Goal: Task Accomplishment & Management: Complete application form

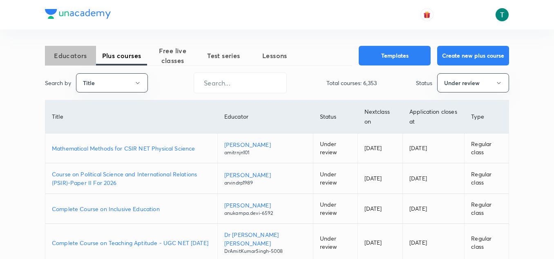
click at [76, 51] on span "Educators" at bounding box center [70, 56] width 51 height 10
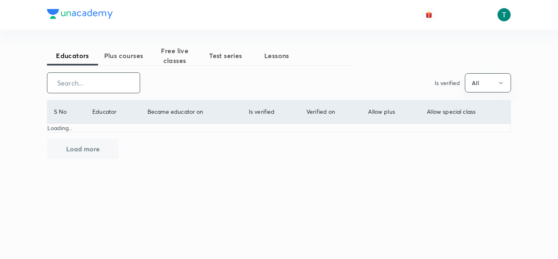
click at [120, 85] on input "text" at bounding box center [93, 82] width 92 height 21
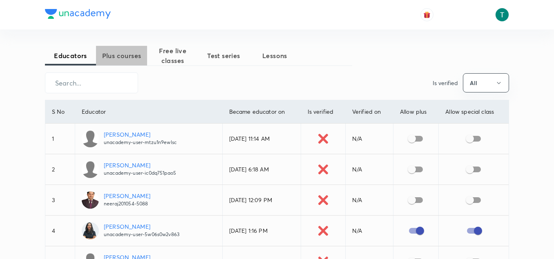
click at [128, 58] on span "Plus courses" at bounding box center [121, 56] width 51 height 10
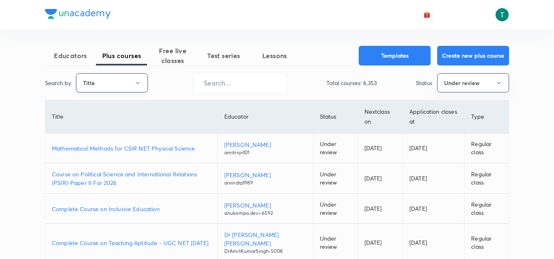
click at [134, 84] on icon "button" at bounding box center [137, 83] width 7 height 7
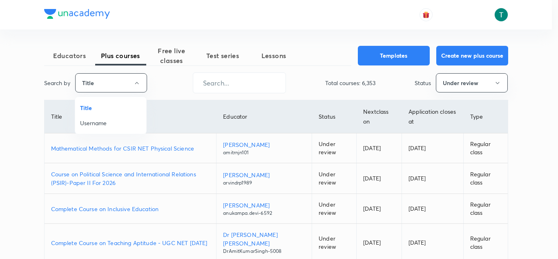
click at [103, 125] on span "Username" at bounding box center [110, 122] width 61 height 9
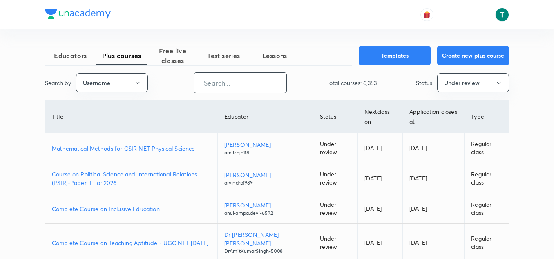
click at [227, 86] on input "text" at bounding box center [240, 82] width 92 height 21
paste input "ryphysics"
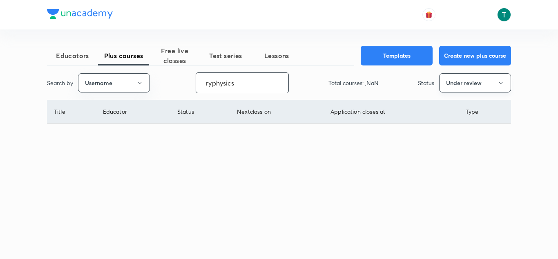
type input "ryphysics"
click at [461, 84] on button "Under review" at bounding box center [475, 82] width 72 height 19
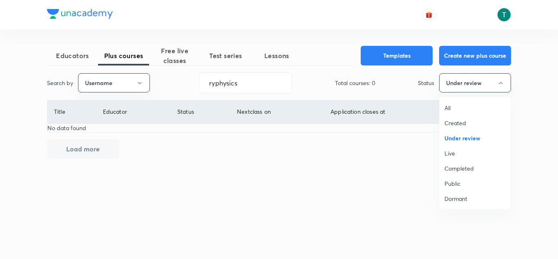
click at [448, 106] on span "All" at bounding box center [474, 107] width 61 height 9
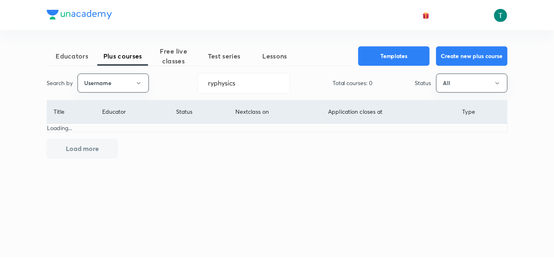
scroll to position [0, 0]
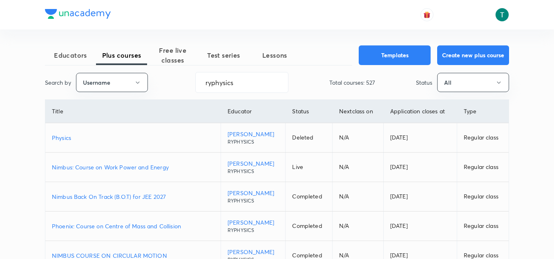
click at [112, 170] on p "Nimbus: Course on Work Power and Energy" at bounding box center [133, 167] width 162 height 9
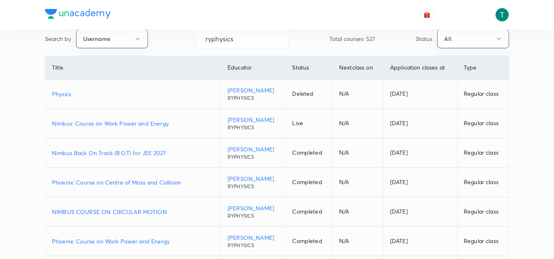
scroll to position [46, 0]
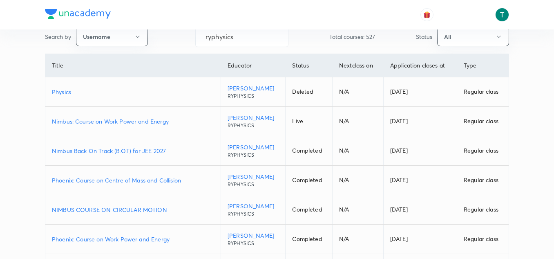
click at [138, 178] on p "Phoenix: Course on Centre of Mass and Collision" at bounding box center [133, 180] width 162 height 9
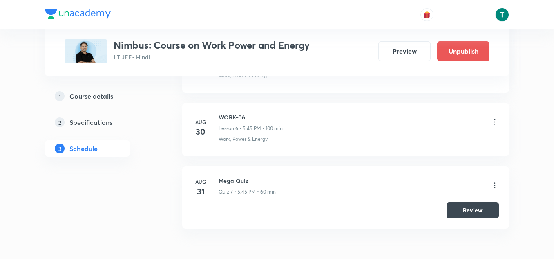
scroll to position [762, 0]
drag, startPoint x: 218, startPoint y: 115, endPoint x: 274, endPoint y: 116, distance: 55.5
click at [274, 116] on h6 "WORK-06" at bounding box center [250, 117] width 64 height 9
copy h6 "WORK-06"
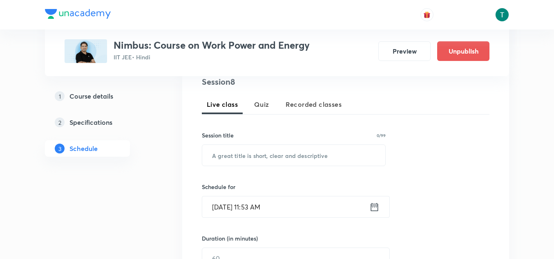
scroll to position [182, 0]
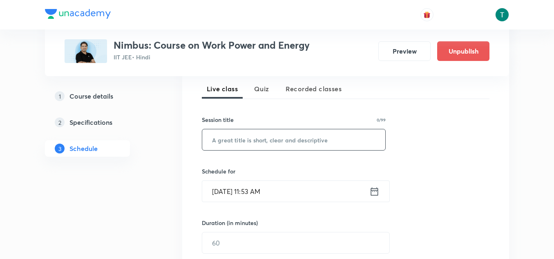
click at [274, 141] on input "text" at bounding box center [293, 139] width 183 height 21
paste input "WORK-06"
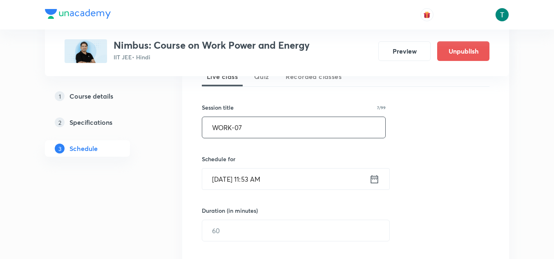
scroll to position [196, 0]
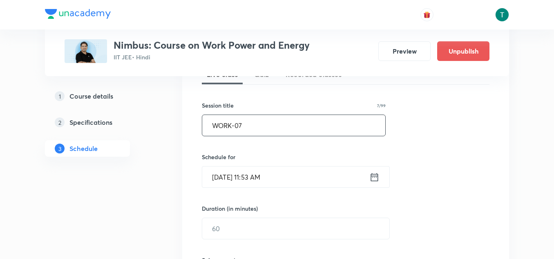
type input "WORK-07"
click at [376, 178] on icon at bounding box center [374, 176] width 10 height 11
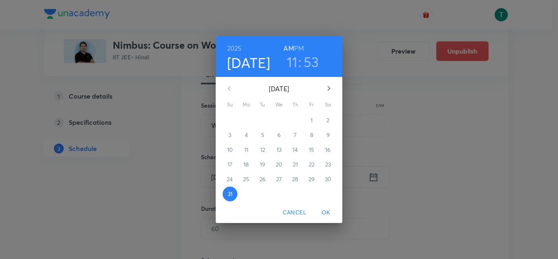
click at [332, 84] on icon "button" at bounding box center [329, 88] width 10 height 10
click at [245, 120] on span "1" at bounding box center [246, 120] width 15 height 8
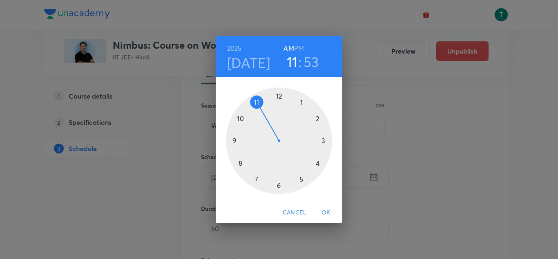
click at [301, 179] on div at bounding box center [279, 140] width 106 height 106
click at [233, 141] on div at bounding box center [279, 140] width 106 height 106
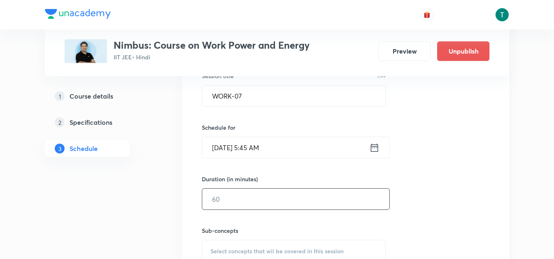
scroll to position [225, 0]
click at [224, 201] on input "1" at bounding box center [295, 199] width 187 height 21
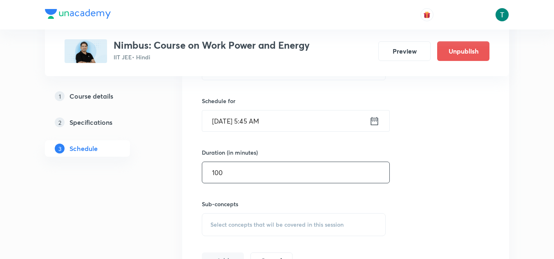
scroll to position [253, 0]
type input "100"
click at [275, 117] on input "Sep 1, 2025, 5:45 AM" at bounding box center [285, 119] width 167 height 21
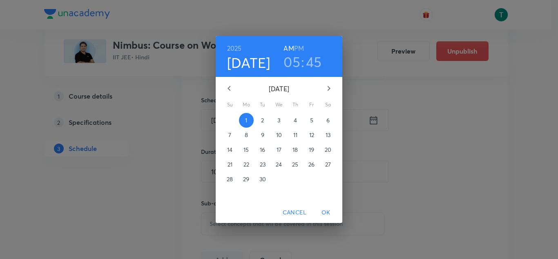
click at [305, 48] on div "2025 Sep 1 05 : 45 AM PM" at bounding box center [279, 56] width 114 height 28
click at [302, 49] on h6 "PM" at bounding box center [299, 47] width 10 height 11
click at [331, 214] on span "OK" at bounding box center [326, 212] width 20 height 10
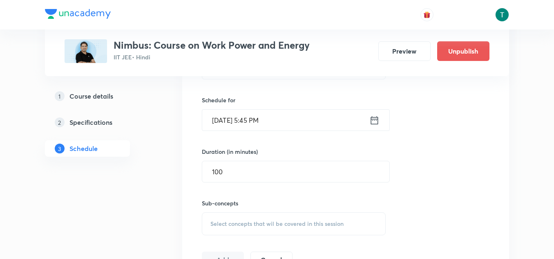
click at [264, 194] on div "Sub-concepts Select concepts that wil be covered in this session" at bounding box center [294, 208] width 184 height 53
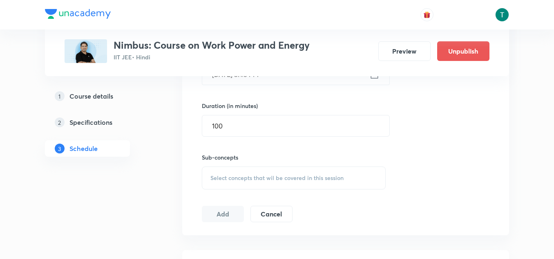
click at [262, 182] on div "Select concepts that wil be covered in this session" at bounding box center [294, 177] width 184 height 23
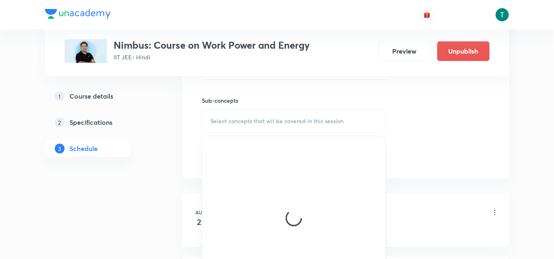
scroll to position [356, 0]
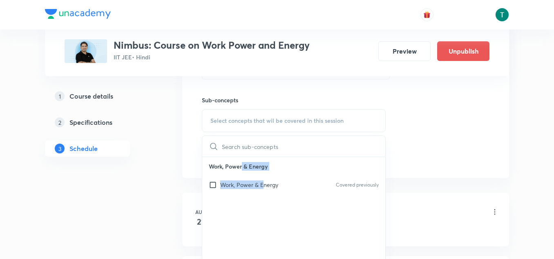
drag, startPoint x: 262, startPoint y: 182, endPoint x: 187, endPoint y: 152, distance: 81.0
click at [187, 152] on div "Session 8 Live class Quiz Recorded classes Session title 7/99 WORK-07 ​ Schedul…" at bounding box center [345, 25] width 327 height 305
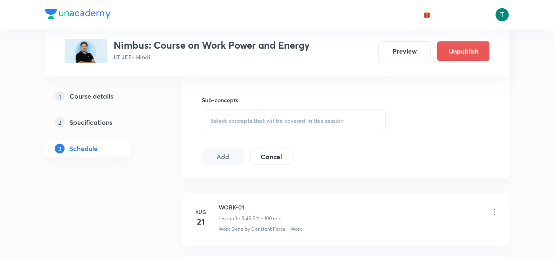
click at [187, 152] on div "Session 8 Live class Quiz Recorded classes Session title 7/99 WORK-07 ​ Schedul…" at bounding box center [345, 25] width 327 height 305
click at [238, 122] on span "Select concepts that wil be covered in this session" at bounding box center [276, 120] width 133 height 7
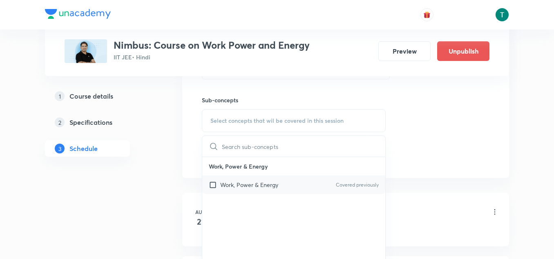
click at [232, 186] on p "Work, Power & Energy" at bounding box center [249, 184] width 58 height 9
checkbox input "true"
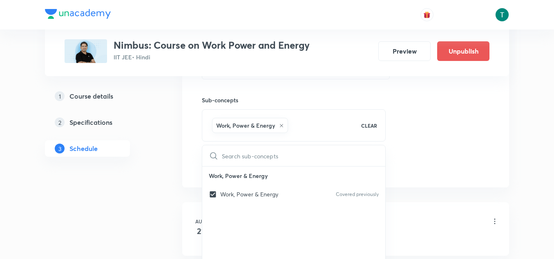
click at [184, 159] on div "Session 8 Live class Quiz Recorded classes Session title 7/99 WORK-07 ​ Schedul…" at bounding box center [345, 30] width 327 height 314
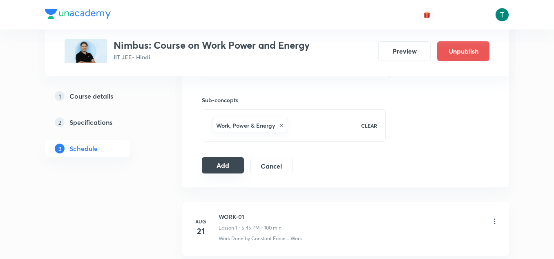
click at [221, 168] on button "Add" at bounding box center [223, 165] width 42 height 16
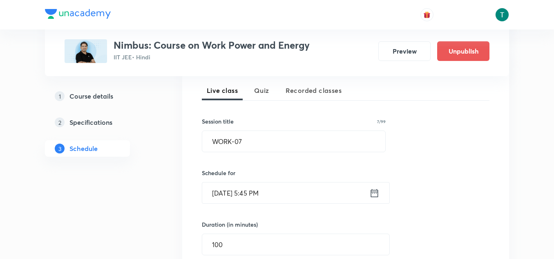
scroll to position [179, 0]
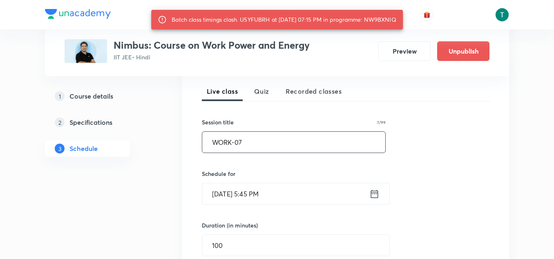
click at [346, 147] on input "WORK-07" at bounding box center [293, 142] width 183 height 21
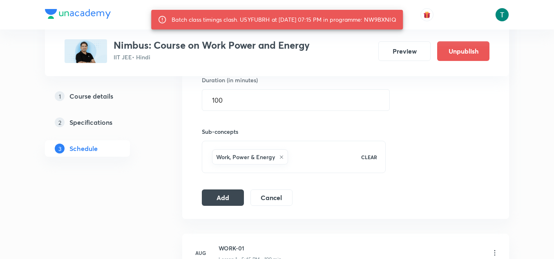
scroll to position [325, 0]
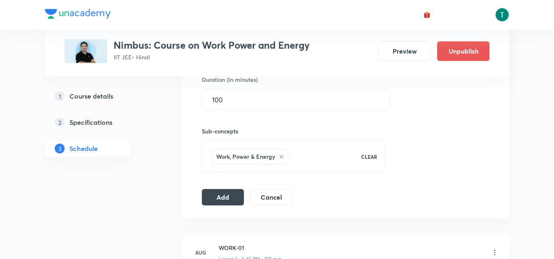
click at [270, 135] on h6 "Sub-concepts" at bounding box center [294, 131] width 184 height 9
click at [227, 189] on button "Add" at bounding box center [223, 196] width 42 height 16
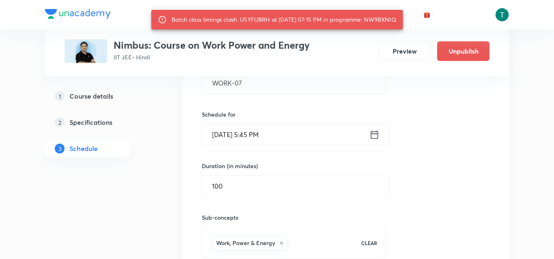
scroll to position [238, 0]
click at [385, 18] on div "Batch class timings clash. U5YFUBRH at 01 Sep 2025 07:15 PM in programme: NW9BX…" at bounding box center [284, 19] width 225 height 15
copy div "NW9BXNIQ"
drag, startPoint x: 243, startPoint y: 182, endPoint x: 180, endPoint y: 189, distance: 63.6
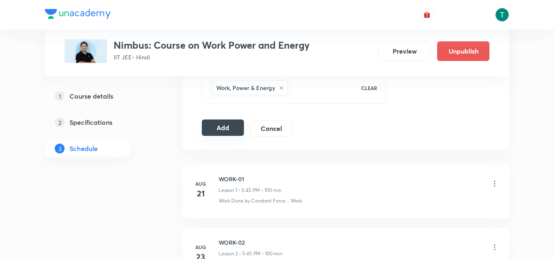
scroll to position [393, 0]
type input "90"
click at [230, 125] on button "Add" at bounding box center [223, 128] width 42 height 16
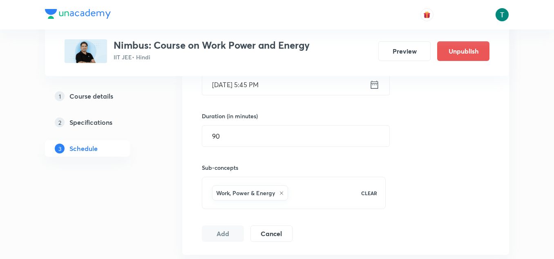
scroll to position [301, 0]
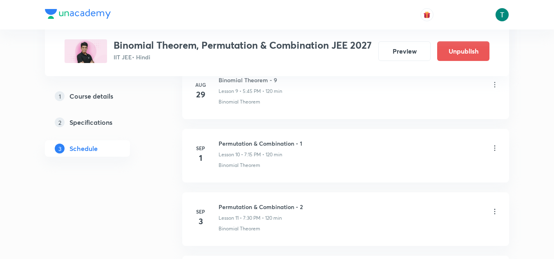
scroll to position [985, 0]
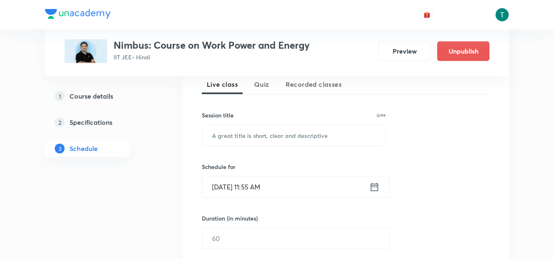
scroll to position [198, 0]
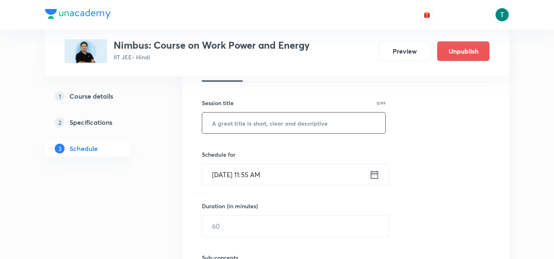
click at [272, 126] on input "text" at bounding box center [293, 122] width 183 height 21
paste input "NW9BXNIQ"
type input "NW9BXNIQ"
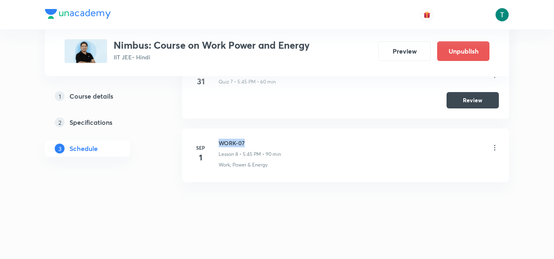
drag, startPoint x: 219, startPoint y: 143, endPoint x: 263, endPoint y: 137, distance: 44.4
click at [263, 137] on li "Sep 1 WORK-07 Lesson 8 • 5:45 PM • 90 min Work, Power & Energy" at bounding box center [345, 154] width 327 height 53
copy h6 "WORK-07"
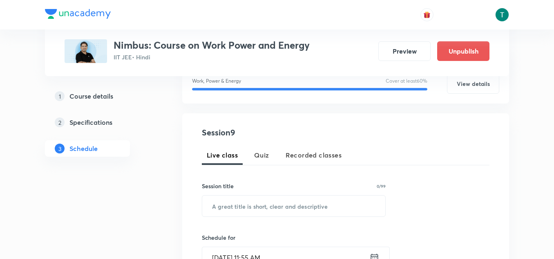
scroll to position [115, 0]
click at [238, 214] on input "text" at bounding box center [293, 206] width 183 height 21
paste input "WORK-07"
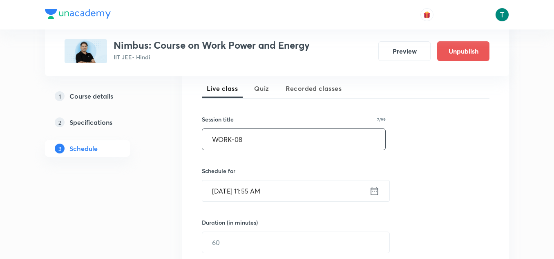
scroll to position [183, 0]
type input "WORK-08"
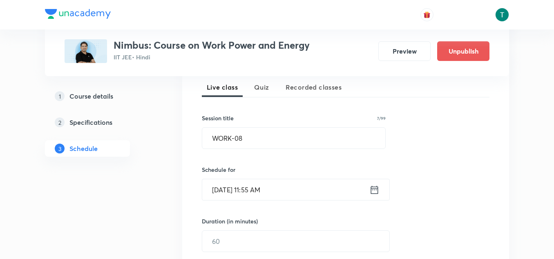
click at [247, 187] on input "Aug 31, 2025, 11:55 AM" at bounding box center [285, 189] width 167 height 21
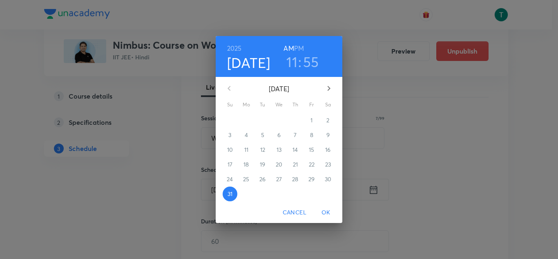
click at [330, 93] on icon "button" at bounding box center [329, 88] width 10 height 10
click at [259, 123] on span "2" at bounding box center [262, 120] width 15 height 8
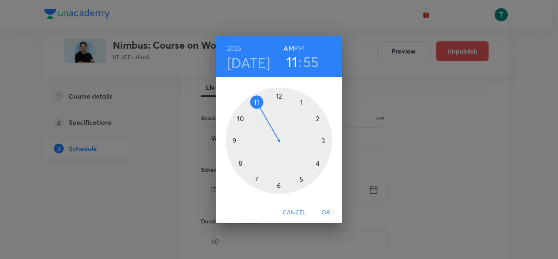
click at [302, 48] on h6 "PM" at bounding box center [299, 47] width 10 height 11
click at [300, 178] on div at bounding box center [279, 140] width 106 height 106
click at [231, 140] on div at bounding box center [279, 140] width 106 height 106
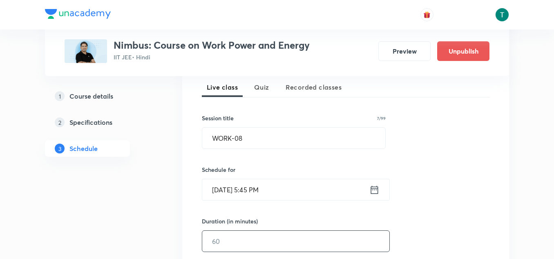
click at [223, 235] on input "text" at bounding box center [295, 240] width 187 height 21
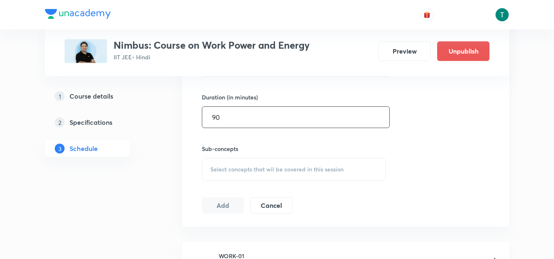
scroll to position [313, 0]
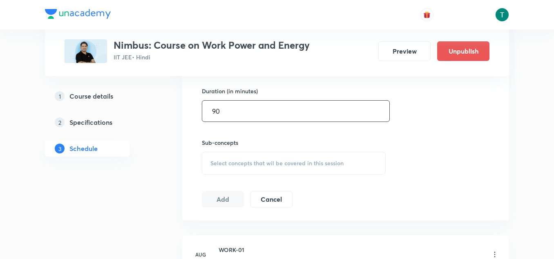
type input "90"
click at [251, 167] on div "Select concepts that wil be covered in this session" at bounding box center [294, 163] width 184 height 23
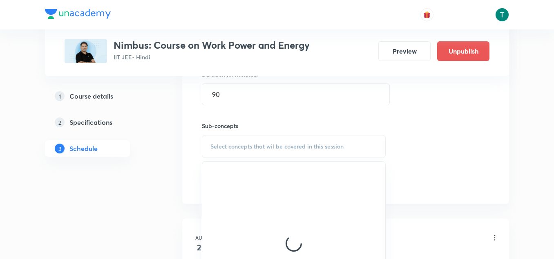
scroll to position [330, 0]
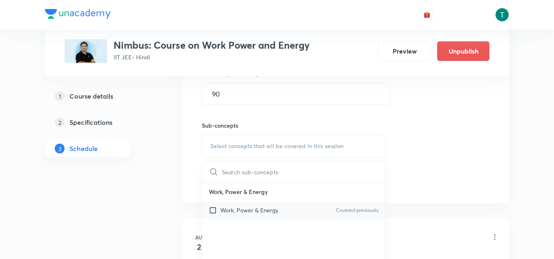
click at [252, 211] on p "Work, Power & Energy" at bounding box center [249, 209] width 58 height 9
checkbox input "true"
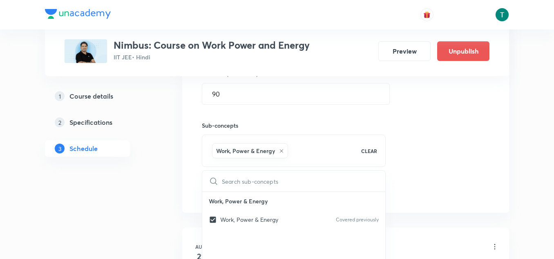
click at [175, 184] on div "Plus Courses Nimbus: Course on Work Power and Energy IIT JEE • Hindi Preview Un…" at bounding box center [277, 255] width 464 height 1080
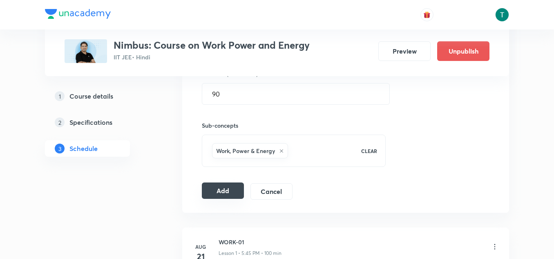
click at [222, 191] on button "Add" at bounding box center [223, 190] width 42 height 16
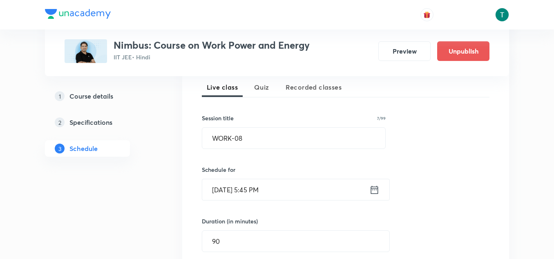
scroll to position [183, 0]
drag, startPoint x: 256, startPoint y: 143, endPoint x: 185, endPoint y: 146, distance: 71.5
click at [185, 146] on div "Session 9 Live class Quiz Recorded classes Session title 7/99 WORK-08 ​ Schedul…" at bounding box center [345, 203] width 327 height 314
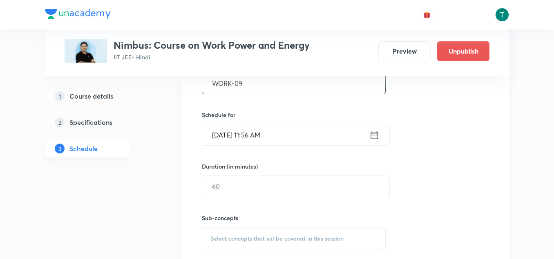
scroll to position [243, 0]
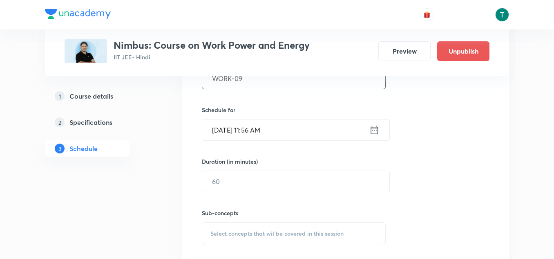
type input "WORK-09"
click at [239, 132] on input "[DATE] 11:56 AM" at bounding box center [285, 129] width 167 height 21
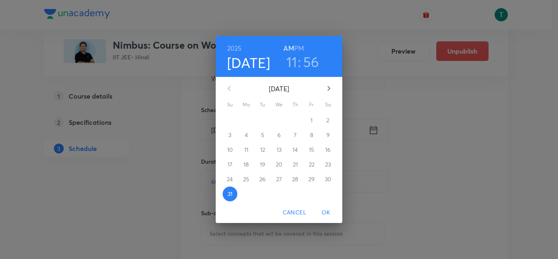
click at [328, 89] on icon "button" at bounding box center [329, 88] width 10 height 10
click at [298, 119] on span "4" at bounding box center [295, 120] width 15 height 8
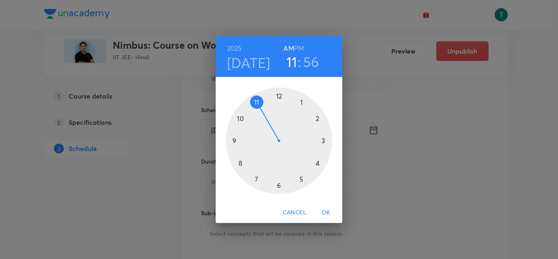
click at [302, 50] on h6 "PM" at bounding box center [299, 47] width 10 height 11
click at [303, 181] on div at bounding box center [279, 140] width 106 height 106
click at [236, 142] on div at bounding box center [279, 140] width 106 height 106
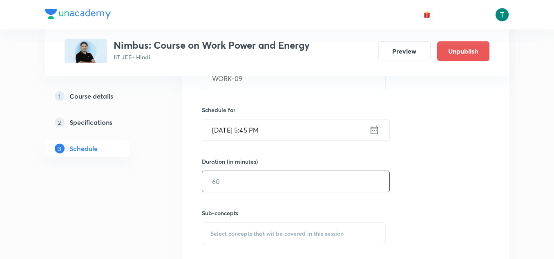
click at [236, 189] on input "text" at bounding box center [295, 181] width 187 height 21
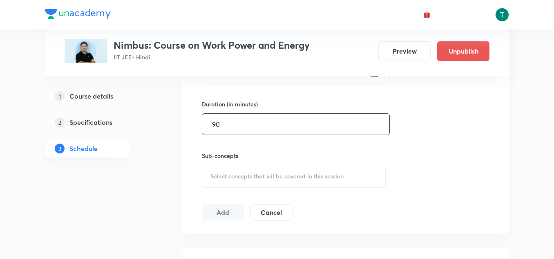
type input "90"
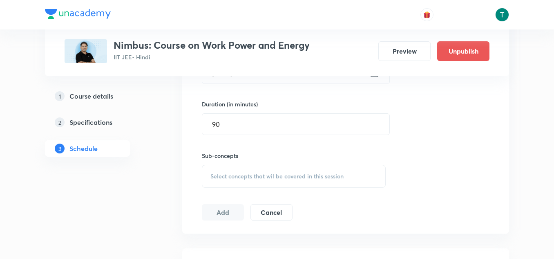
click at [245, 182] on div "Select concepts that wil be covered in this session" at bounding box center [294, 176] width 184 height 23
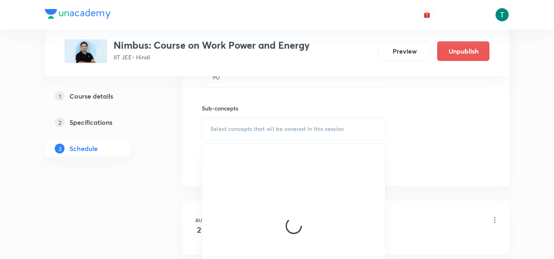
scroll to position [367, 0]
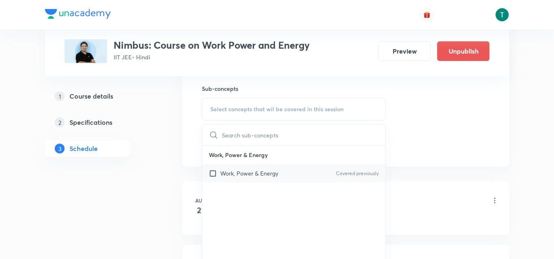
click at [265, 172] on p "Work, Power & Energy" at bounding box center [249, 173] width 58 height 9
checkbox input "true"
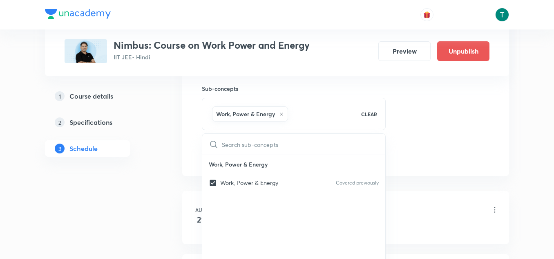
click at [181, 148] on div "Plus Courses Nimbus: Course on Work Power and Energy IIT JEE • Hindi Preview Un…" at bounding box center [277, 250] width 464 height 1143
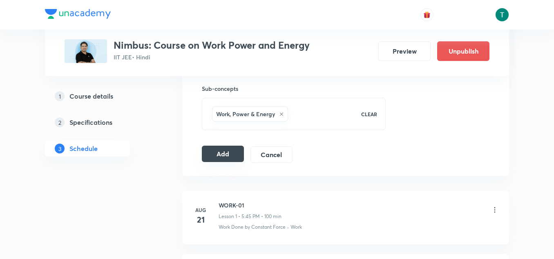
click at [216, 155] on button "Add" at bounding box center [223, 153] width 42 height 16
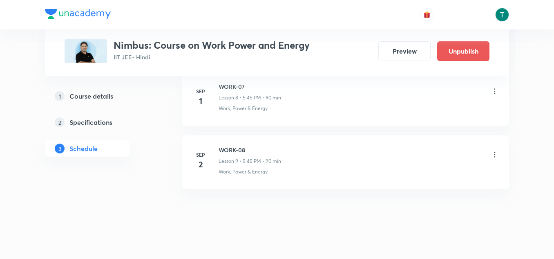
scroll to position [945, 0]
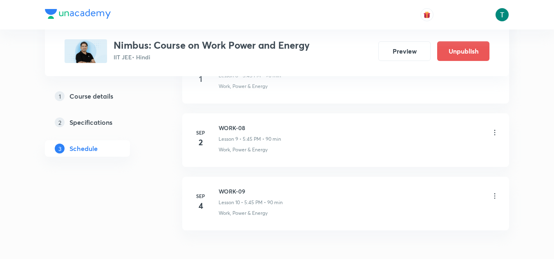
drag, startPoint x: 221, startPoint y: 188, endPoint x: 272, endPoint y: 187, distance: 51.9
click at [272, 187] on h6 "WORK-09" at bounding box center [250, 191] width 64 height 9
copy h6 "WORK-09"
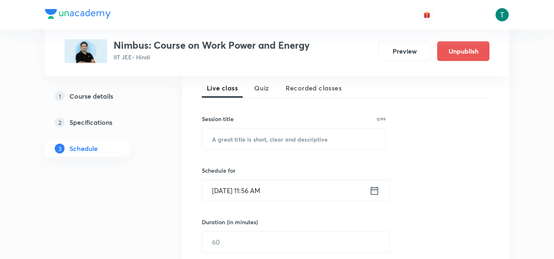
scroll to position [229, 0]
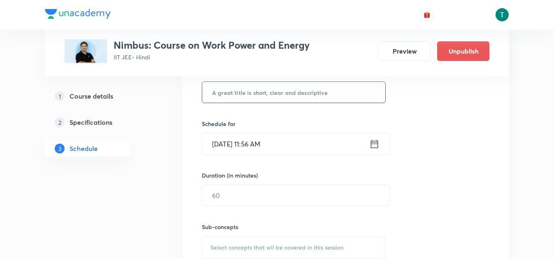
click at [238, 91] on input "text" at bounding box center [293, 92] width 183 height 21
type input "v"
paste input "WORK-09"
type input "WORK-10"
click at [236, 136] on input "[DATE] 11:56 AM" at bounding box center [285, 143] width 167 height 21
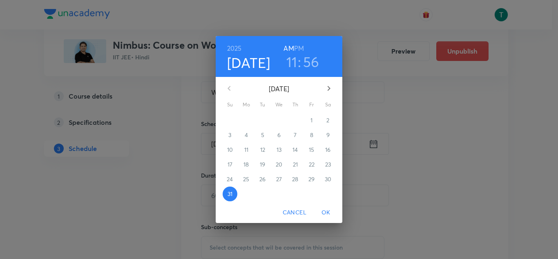
click at [326, 88] on icon "button" at bounding box center [329, 88] width 10 height 10
click at [327, 120] on p "6" at bounding box center [327, 120] width 3 height 8
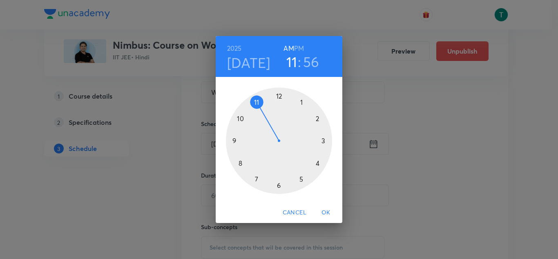
click at [302, 46] on h6 "PM" at bounding box center [299, 47] width 10 height 11
click at [302, 175] on div at bounding box center [279, 140] width 106 height 106
click at [239, 140] on div at bounding box center [279, 140] width 106 height 106
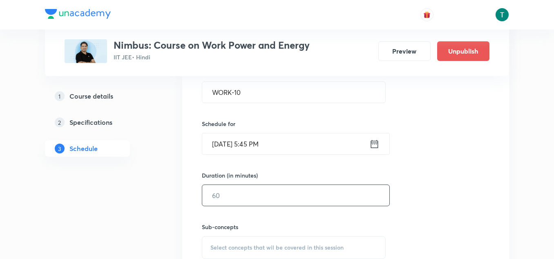
click at [241, 194] on input "text" at bounding box center [295, 195] width 187 height 21
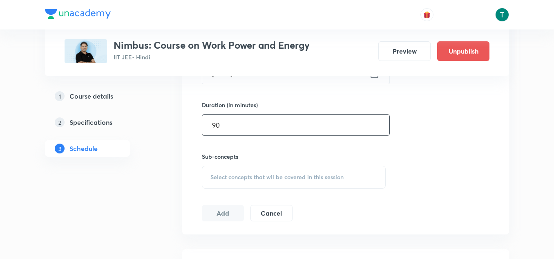
scroll to position [300, 0]
type input "90"
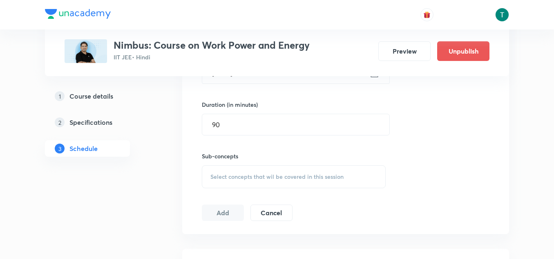
click at [250, 175] on span "Select concepts that wil be covered in this session" at bounding box center [276, 176] width 133 height 7
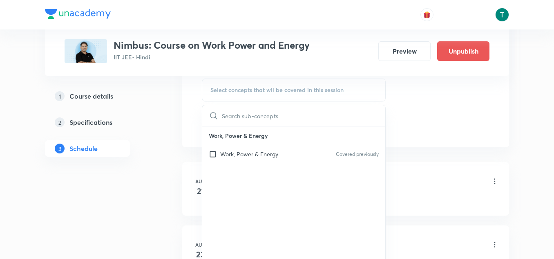
scroll to position [387, 0]
click at [257, 158] on div "Work, Power & Energy Covered previously" at bounding box center [293, 153] width 183 height 18
checkbox input "true"
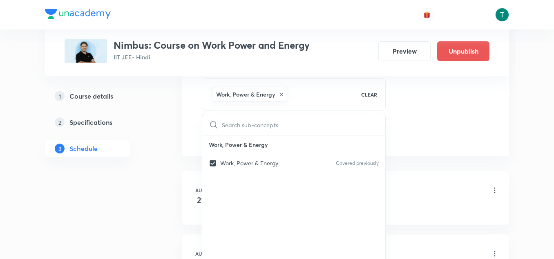
click at [179, 145] on div "Plus Courses Nimbus: Course on Work Power and Energy IIT JEE • Hindi Preview Un…" at bounding box center [277, 262] width 464 height 1206
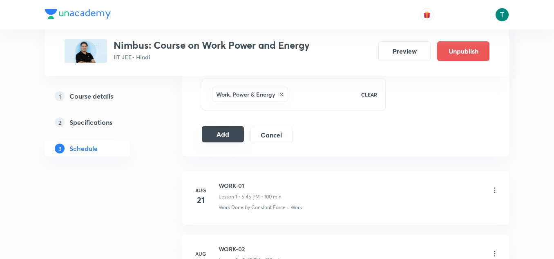
click at [216, 139] on button "Add" at bounding box center [223, 134] width 42 height 16
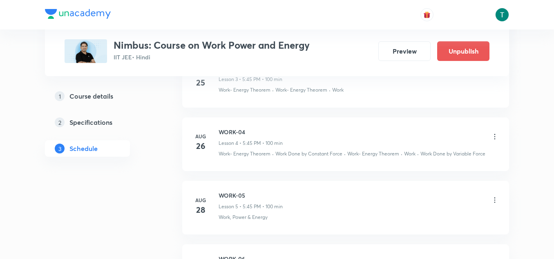
scroll to position [636, 0]
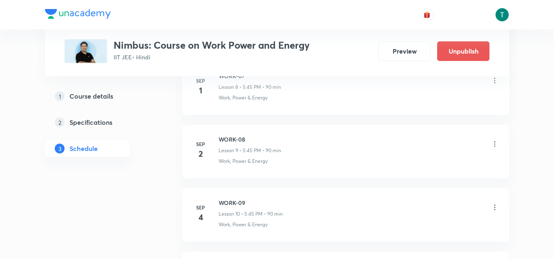
scroll to position [1062, 0]
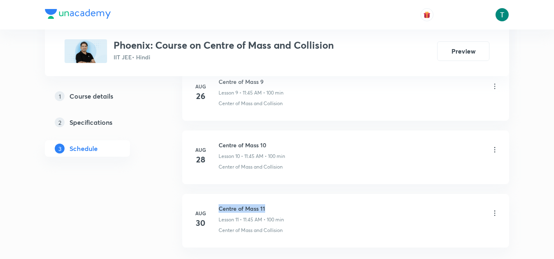
drag, startPoint x: 218, startPoint y: 206, endPoint x: 288, endPoint y: 205, distance: 70.7
click at [288, 205] on div "Aug 30 Centre of Mass 11 Lesson 11 • 11:45 AM • 100 min Center of Mass and Coll…" at bounding box center [345, 219] width 306 height 30
copy h6 "Centre of Mass 11"
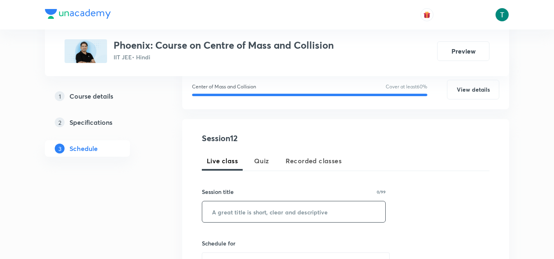
drag, startPoint x: 267, startPoint y: 200, endPoint x: 258, endPoint y: 206, distance: 11.2
click at [258, 206] on div "Session title 0/99 ​" at bounding box center [294, 204] width 184 height 35
click at [258, 206] on input "text" at bounding box center [293, 211] width 183 height 21
paste input "Centre of Mass 11"
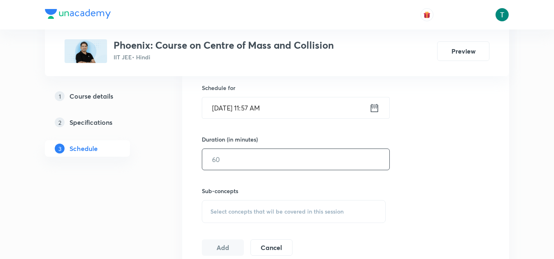
scroll to position [268, 0]
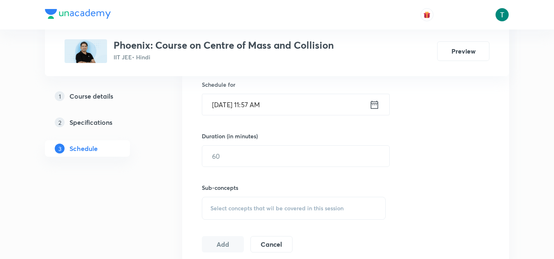
type input "Centre of Mass 12"
click at [244, 104] on input "Aug 31, 2025, 11:57 AM" at bounding box center [285, 104] width 167 height 21
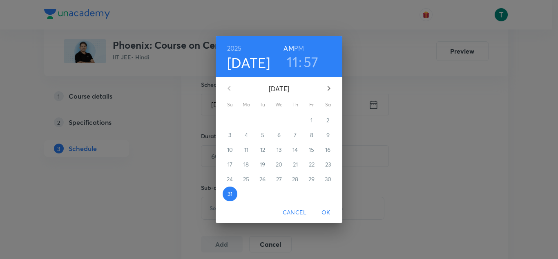
click at [328, 94] on button "button" at bounding box center [329, 88] width 20 height 20
click at [248, 123] on span "1" at bounding box center [246, 120] width 15 height 8
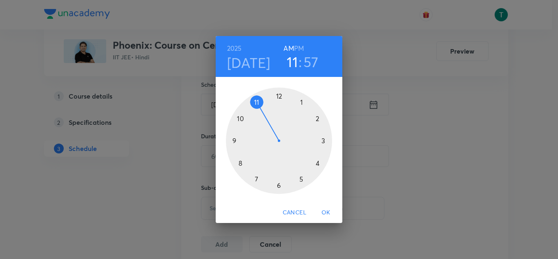
click at [309, 67] on h3 "57" at bounding box center [310, 61] width 15 height 17
click at [230, 141] on div at bounding box center [279, 140] width 106 height 106
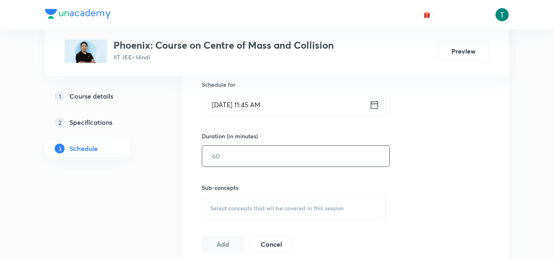
click at [234, 151] on input "text" at bounding box center [295, 155] width 187 height 21
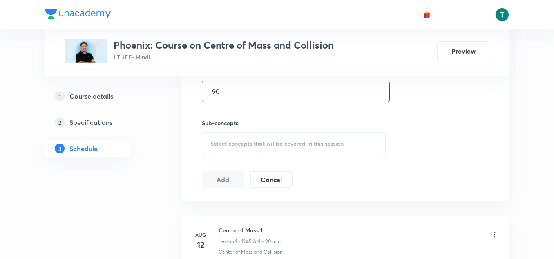
type input "90"
click at [253, 154] on div "Select concepts that wil be covered in this session" at bounding box center [294, 143] width 184 height 23
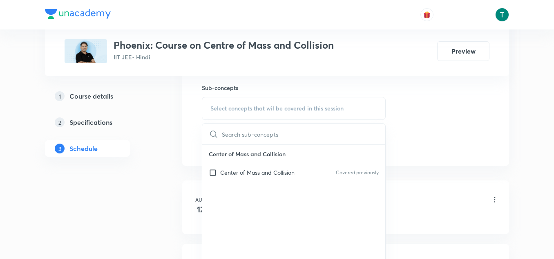
scroll to position [368, 0]
click at [245, 170] on p "Center of Mass and Collision" at bounding box center [257, 171] width 74 height 9
checkbox input "true"
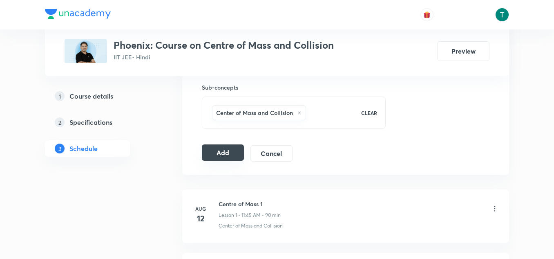
click at [224, 152] on button "Add" at bounding box center [223, 152] width 42 height 16
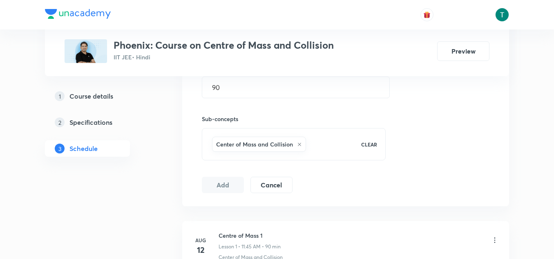
scroll to position [339, 0]
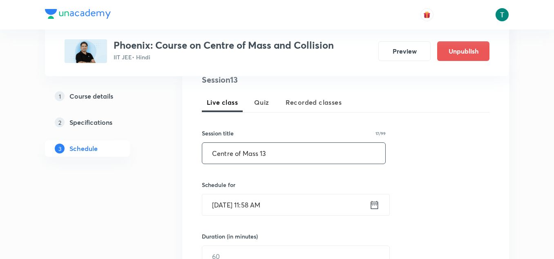
scroll to position [169, 0]
type input "Centre of Mass 13"
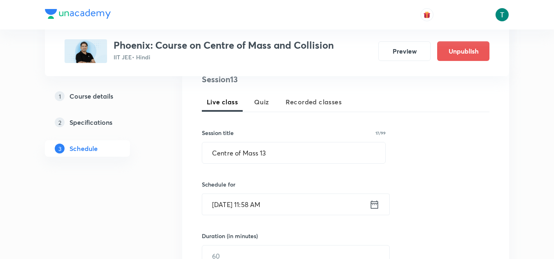
click at [262, 210] on input "[DATE] 11:58 AM" at bounding box center [285, 204] width 167 height 21
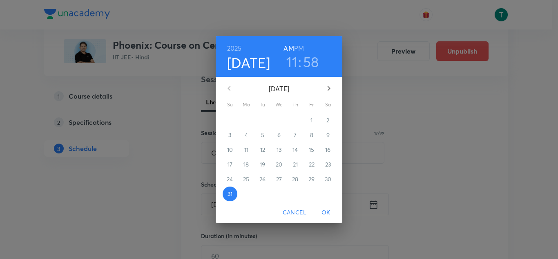
click at [326, 90] on icon "button" at bounding box center [329, 88] width 10 height 10
click at [264, 123] on span "2" at bounding box center [262, 120] width 15 height 8
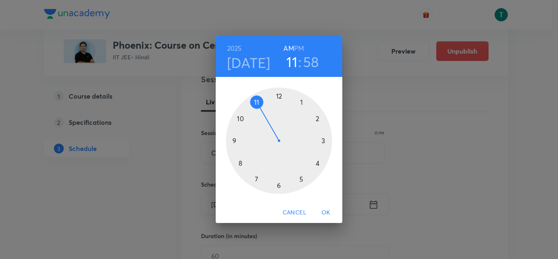
click at [313, 57] on h3 "58" at bounding box center [311, 61] width 16 height 17
click at [233, 140] on div at bounding box center [279, 140] width 106 height 106
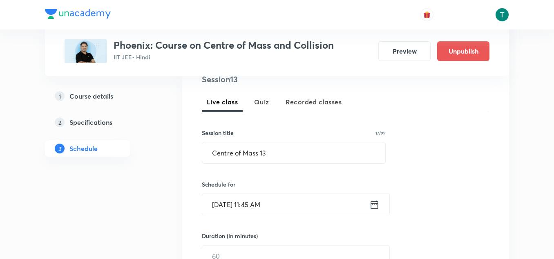
scroll to position [224, 0]
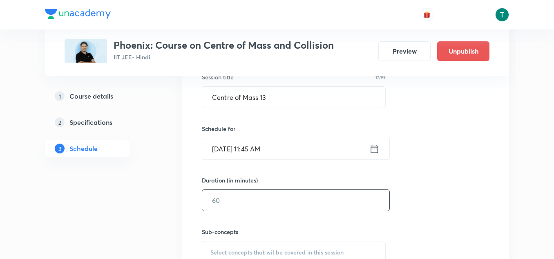
click at [227, 199] on input "text" at bounding box center [295, 199] width 187 height 21
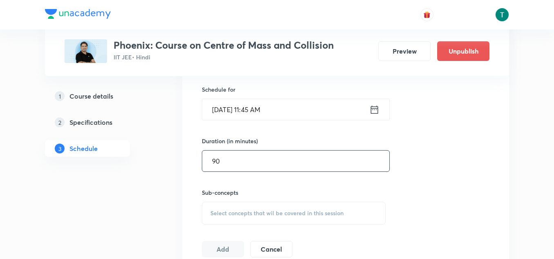
type input "90"
click at [248, 215] on span "Select concepts that wil be covered in this session" at bounding box center [276, 213] width 133 height 7
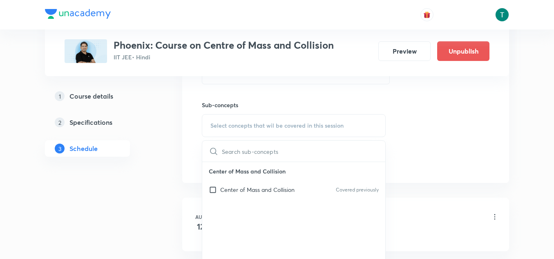
scroll to position [351, 0]
click at [261, 187] on p "Center of Mass and Collision" at bounding box center [257, 189] width 74 height 9
checkbox input "true"
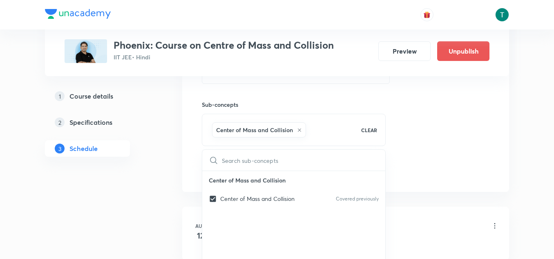
click at [191, 163] on div "Session 13 Live class Quiz Recorded classes Session title 17/99 Centre of Mass …" at bounding box center [345, 34] width 327 height 314
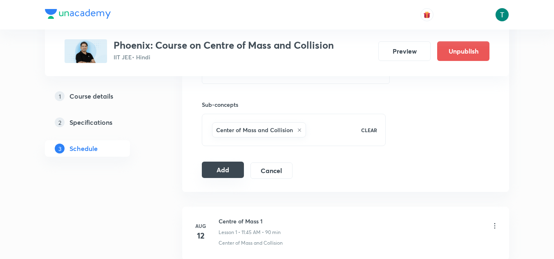
click at [215, 174] on button "Add" at bounding box center [223, 169] width 42 height 16
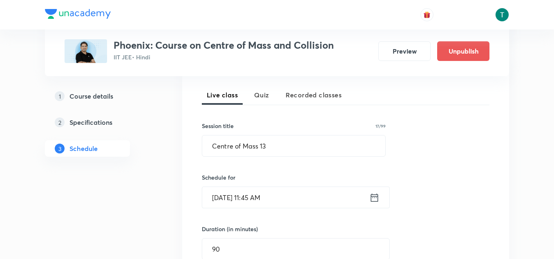
scroll to position [166, 0]
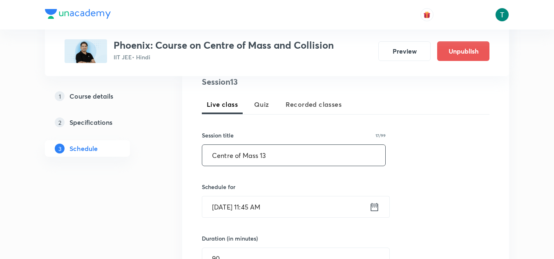
drag, startPoint x: 270, startPoint y: 153, endPoint x: 163, endPoint y: 165, distance: 107.3
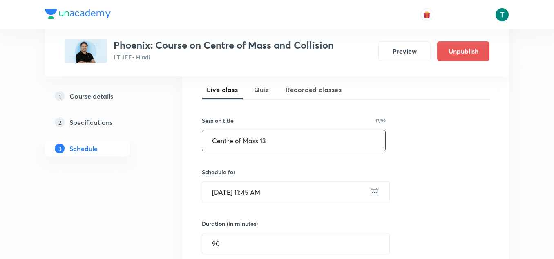
scroll to position [198, 0]
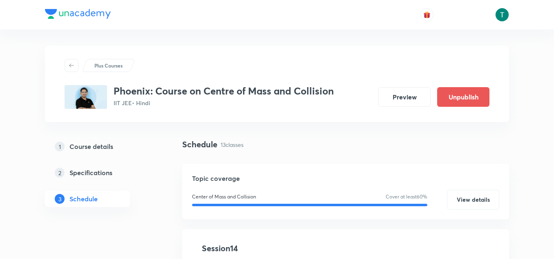
scroll to position [252, 0]
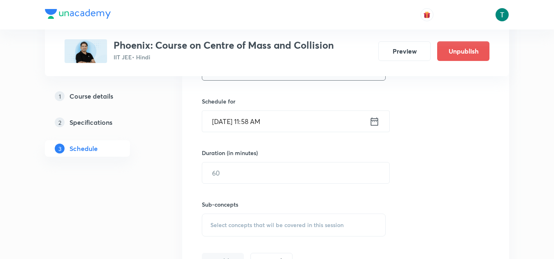
type input "Centre of Mass 14"
click at [254, 124] on input "Aug 31, 2025, 11:58 AM" at bounding box center [285, 121] width 167 height 21
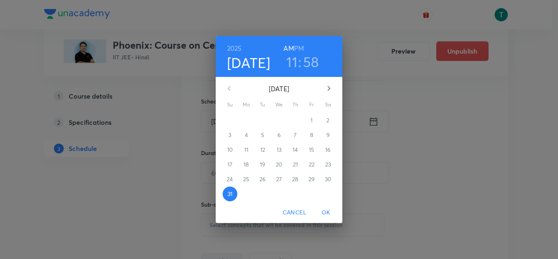
click at [328, 85] on icon "button" at bounding box center [329, 88] width 10 height 10
click at [294, 120] on p "4" at bounding box center [295, 120] width 3 height 8
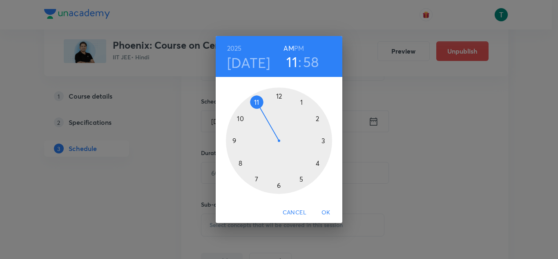
click at [305, 62] on h3 "58" at bounding box center [311, 61] width 16 height 17
click at [233, 140] on div at bounding box center [279, 140] width 106 height 106
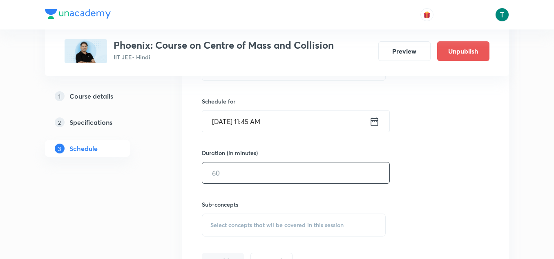
click at [224, 174] on input "text" at bounding box center [295, 172] width 187 height 21
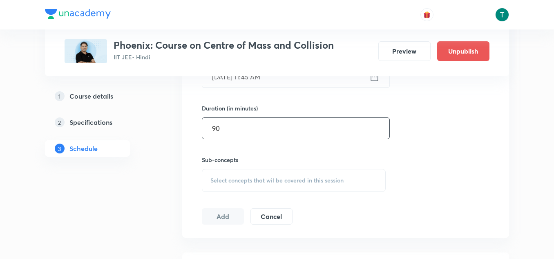
type input "90"
click at [239, 178] on span "Select concepts that wil be covered in this session" at bounding box center [276, 180] width 133 height 7
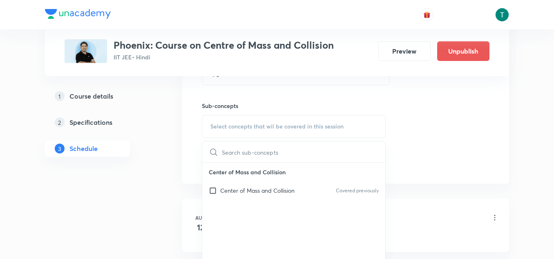
scroll to position [350, 0]
click at [253, 189] on p "Center of Mass and Collision" at bounding box center [257, 189] width 74 height 9
checkbox input "true"
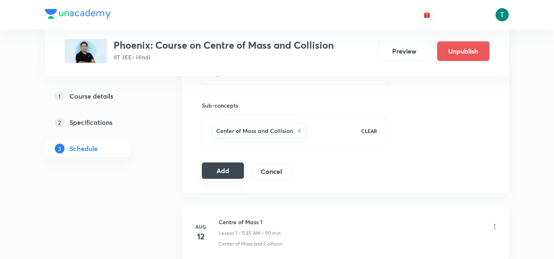
click at [219, 169] on button "Add" at bounding box center [223, 170] width 42 height 16
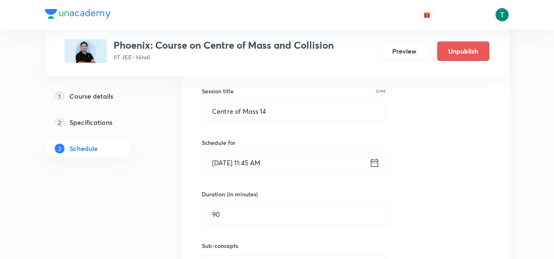
scroll to position [210, 0]
drag, startPoint x: 267, startPoint y: 109, endPoint x: 116, endPoint y: 134, distance: 153.1
type input "Centre of Mass 14"
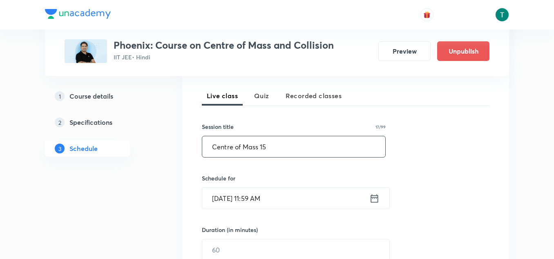
scroll to position [175, 0]
type input "Centre of Mass 15"
click at [258, 193] on input "[DATE] 11:59 AM" at bounding box center [285, 197] width 167 height 21
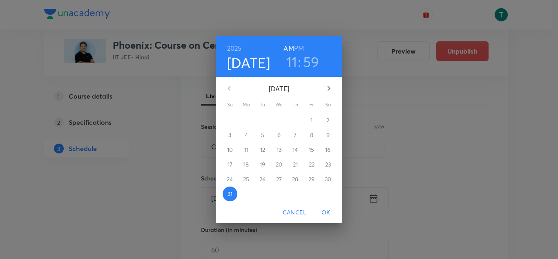
click at [327, 94] on button "button" at bounding box center [329, 88] width 20 height 20
click at [324, 116] on span "6" at bounding box center [328, 120] width 15 height 8
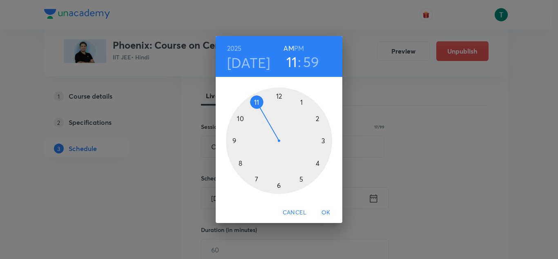
click at [307, 62] on h3 "59" at bounding box center [311, 61] width 16 height 17
click at [234, 141] on div at bounding box center [279, 140] width 106 height 106
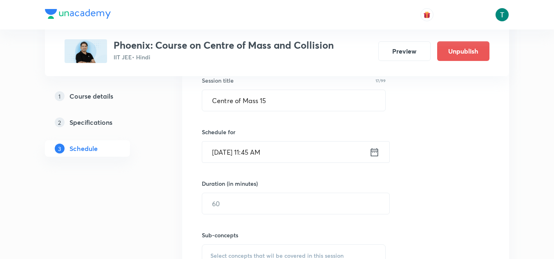
scroll to position [222, 0]
click at [232, 200] on input "text" at bounding box center [295, 202] width 187 height 21
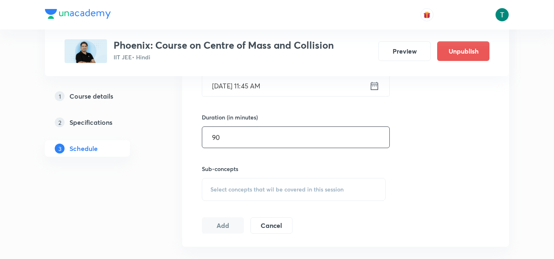
type input "90"
click at [244, 178] on div "Select concepts that wil be covered in this session" at bounding box center [294, 189] width 184 height 23
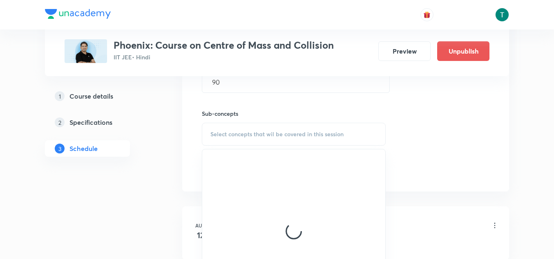
scroll to position [371, 0]
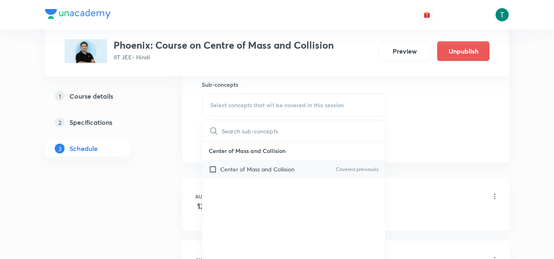
click at [251, 166] on p "Center of Mass and Collision" at bounding box center [257, 169] width 74 height 9
checkbox input "true"
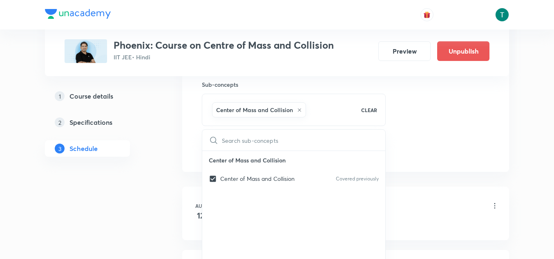
click at [194, 148] on div "Session 15 Live class Quiz Recorded classes Session title 17/99 Centre of Mass …" at bounding box center [345, 14] width 327 height 314
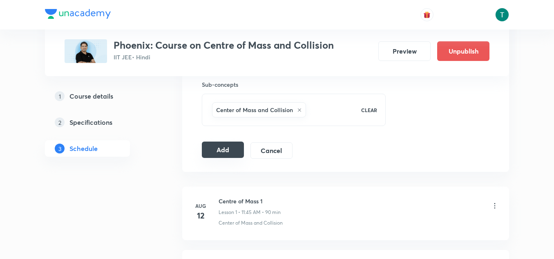
click at [218, 150] on button "Add" at bounding box center [223, 149] width 42 height 16
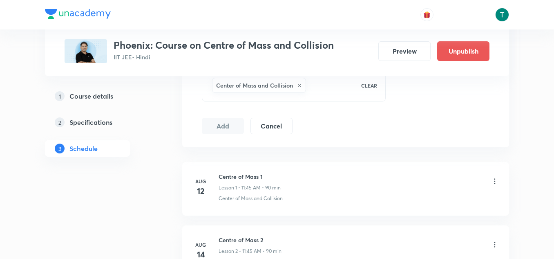
scroll to position [454, 0]
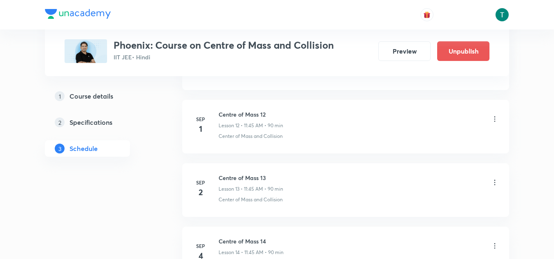
scroll to position [1144, 0]
